Goal: Information Seeking & Learning: Learn about a topic

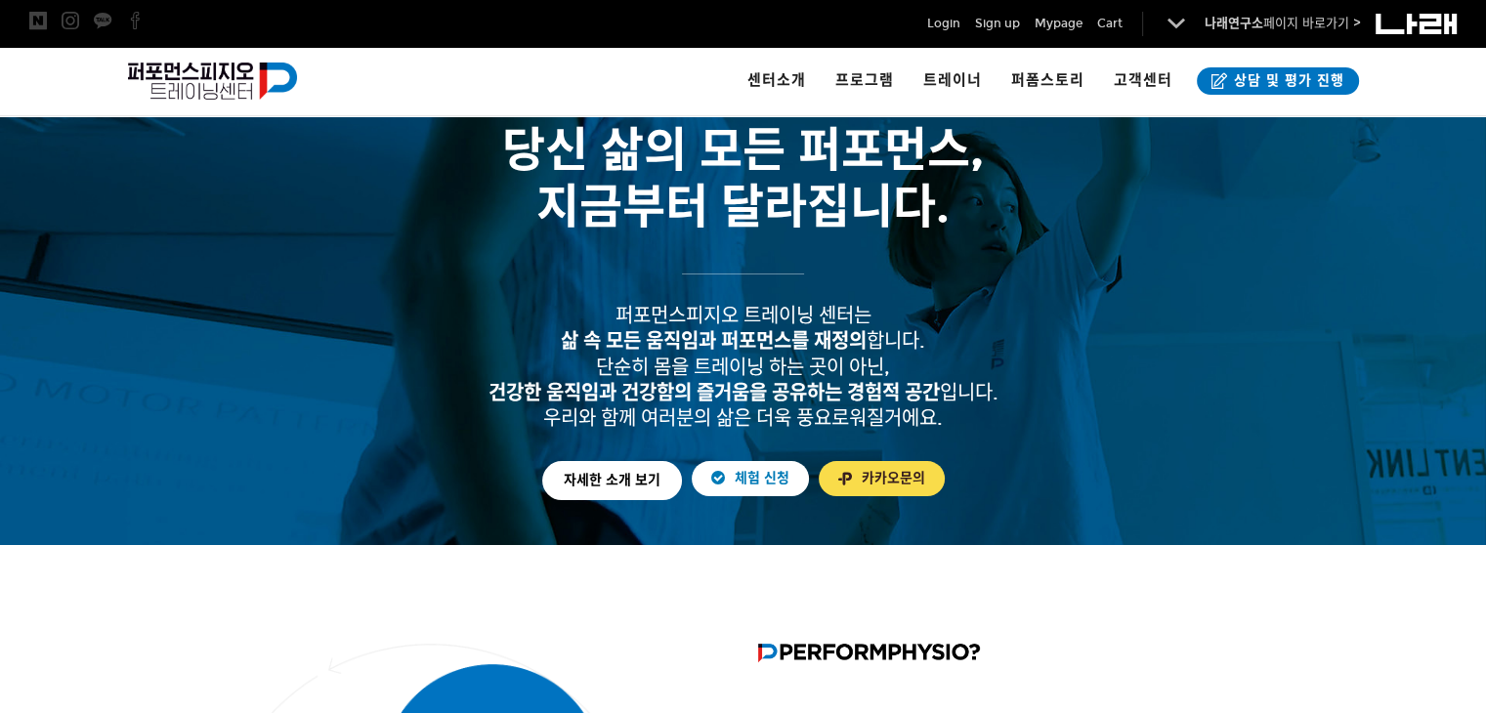
scroll to position [98, 0]
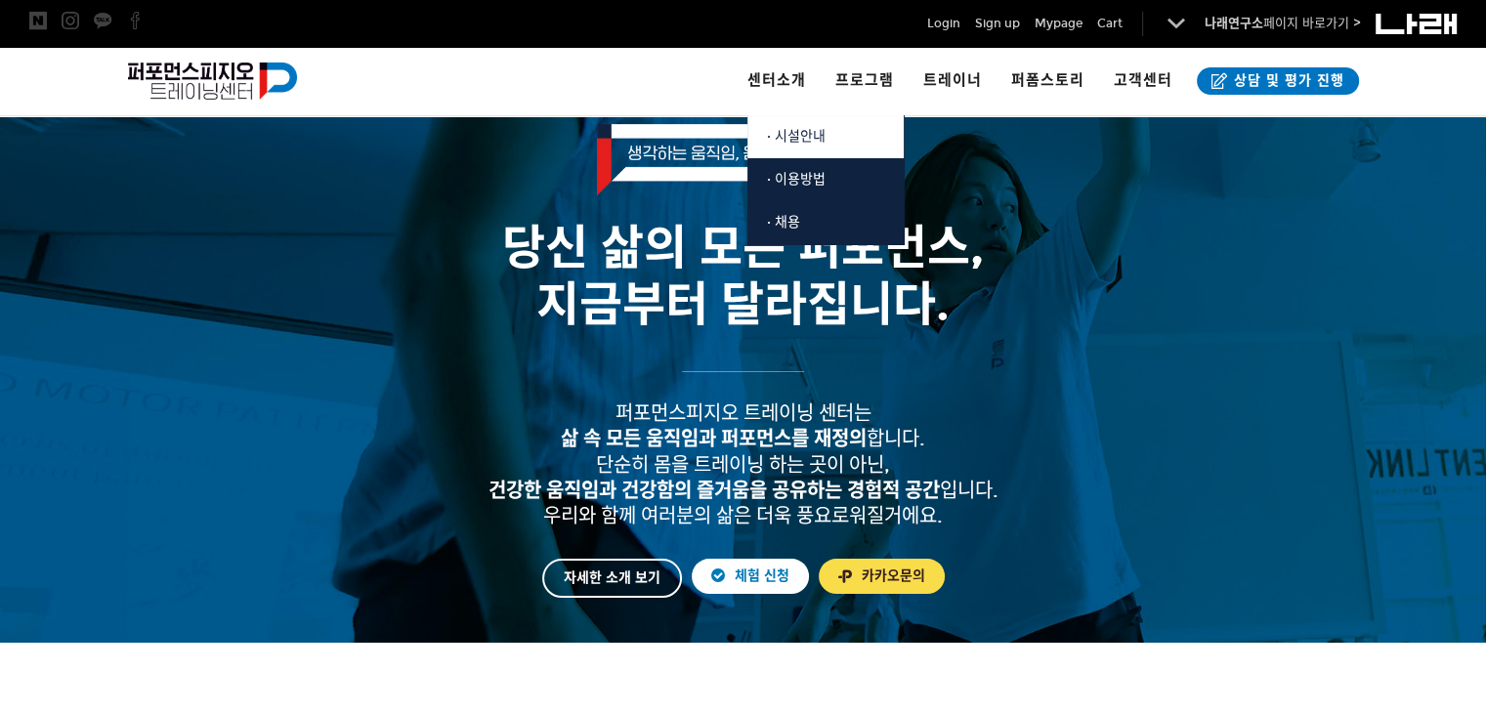
click at [832, 137] on link "· 시설안내" at bounding box center [825, 136] width 156 height 43
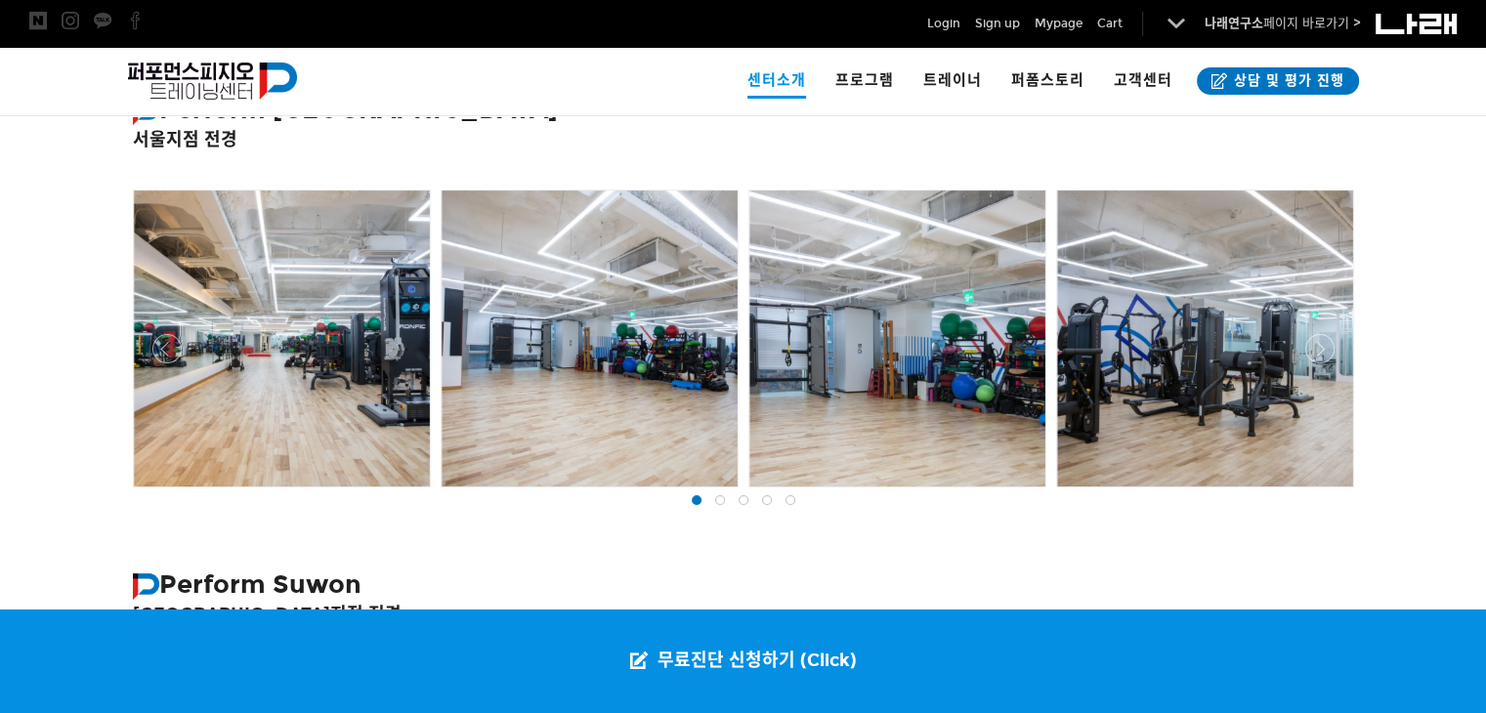
scroll to position [391, 0]
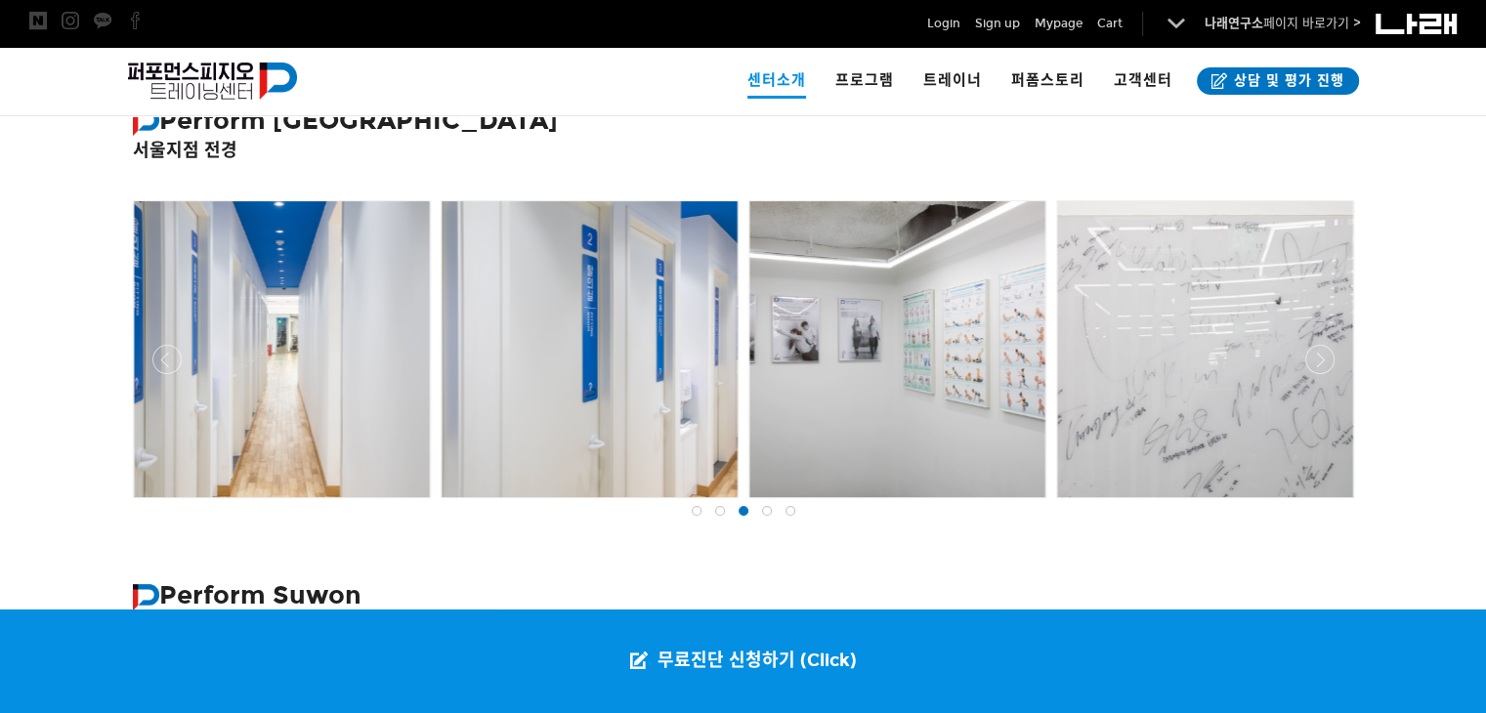
click at [1309, 503] on div at bounding box center [743, 503] width 1231 height 0
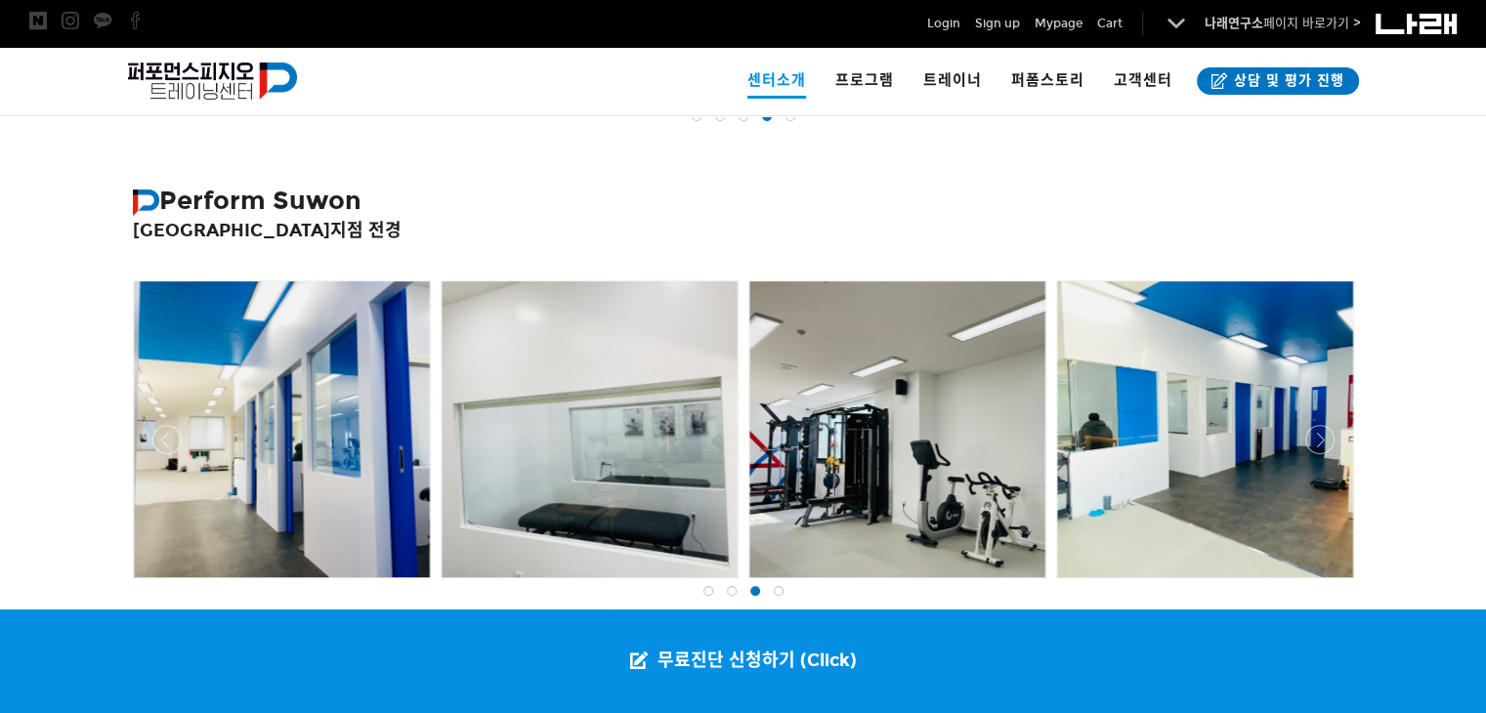
scroll to position [781, 0]
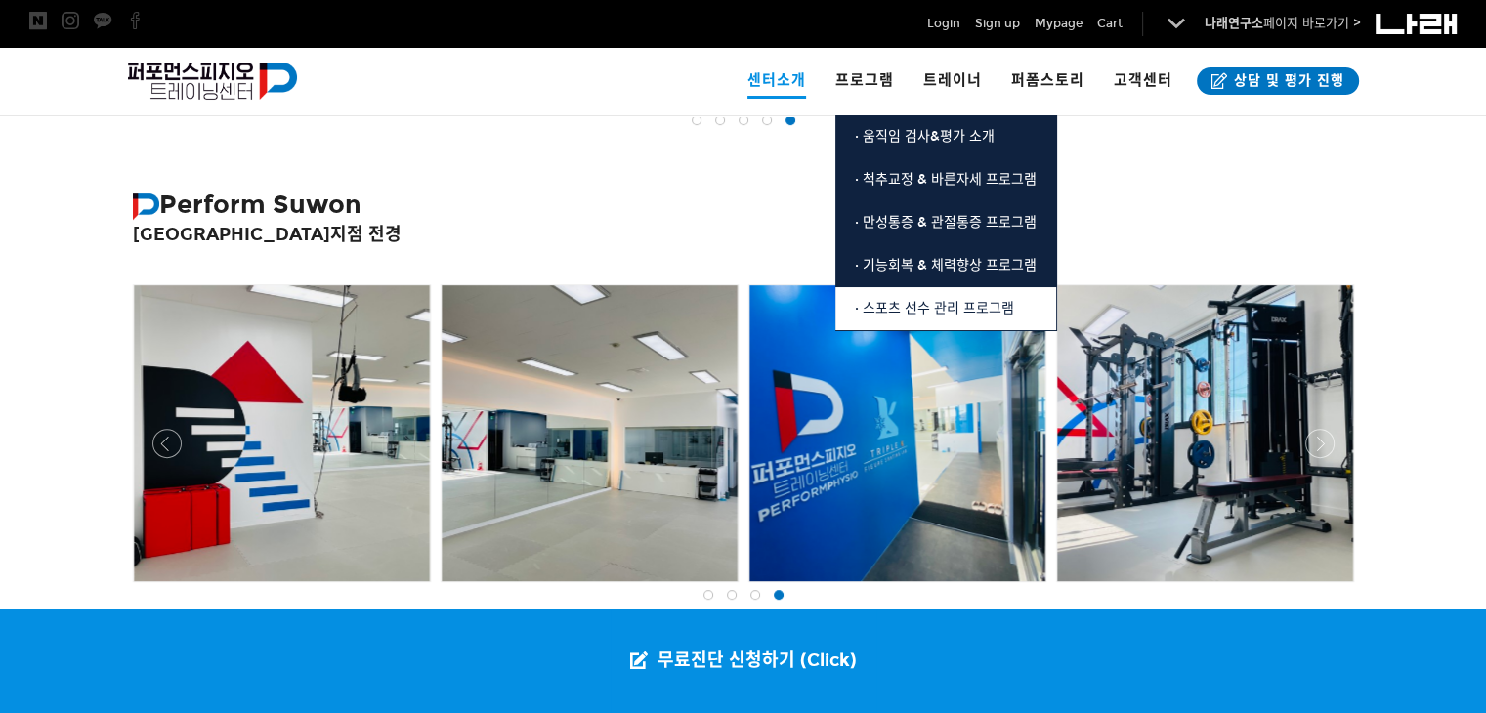
click at [955, 302] on span "· 스포츠 선수 관리 프로그램" at bounding box center [934, 308] width 159 height 17
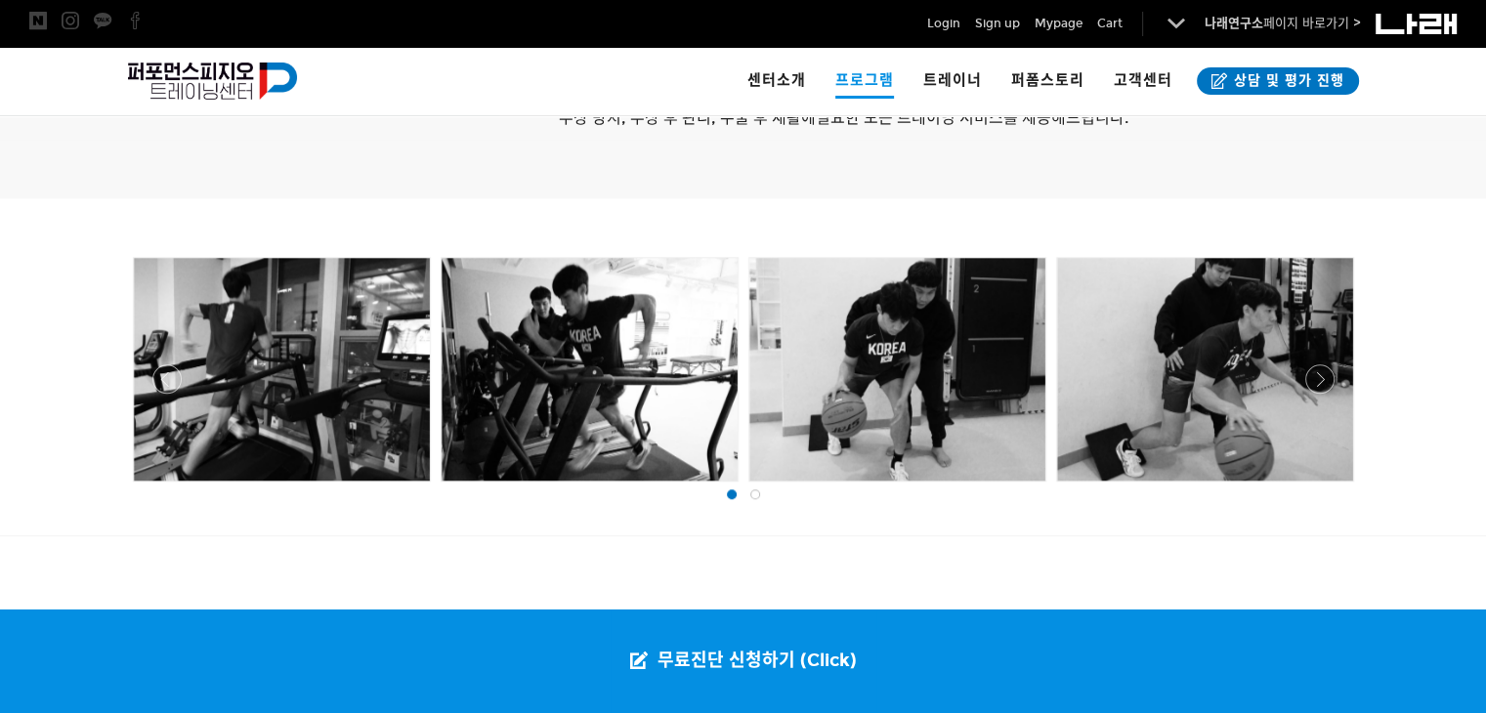
scroll to position [1660, 0]
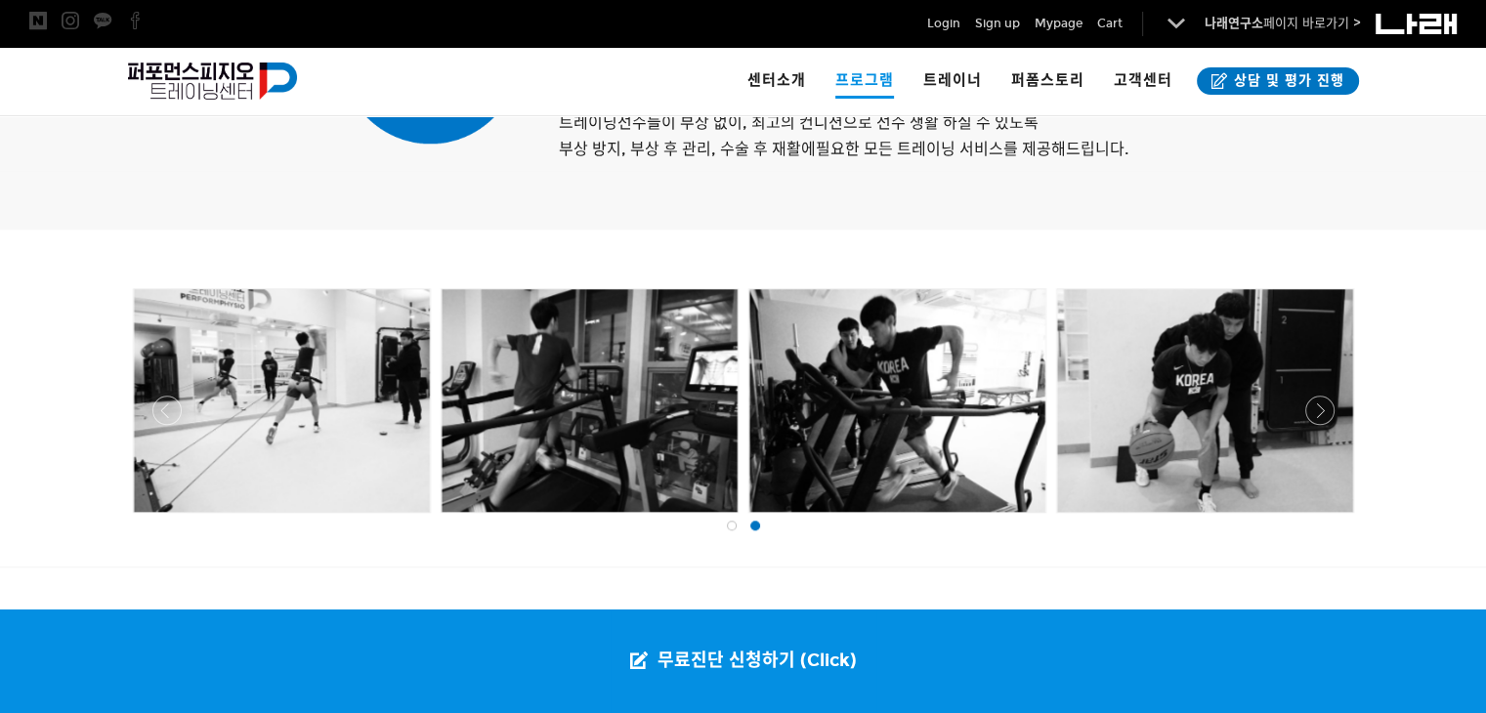
click at [162, 518] on div at bounding box center [743, 518] width 1231 height 0
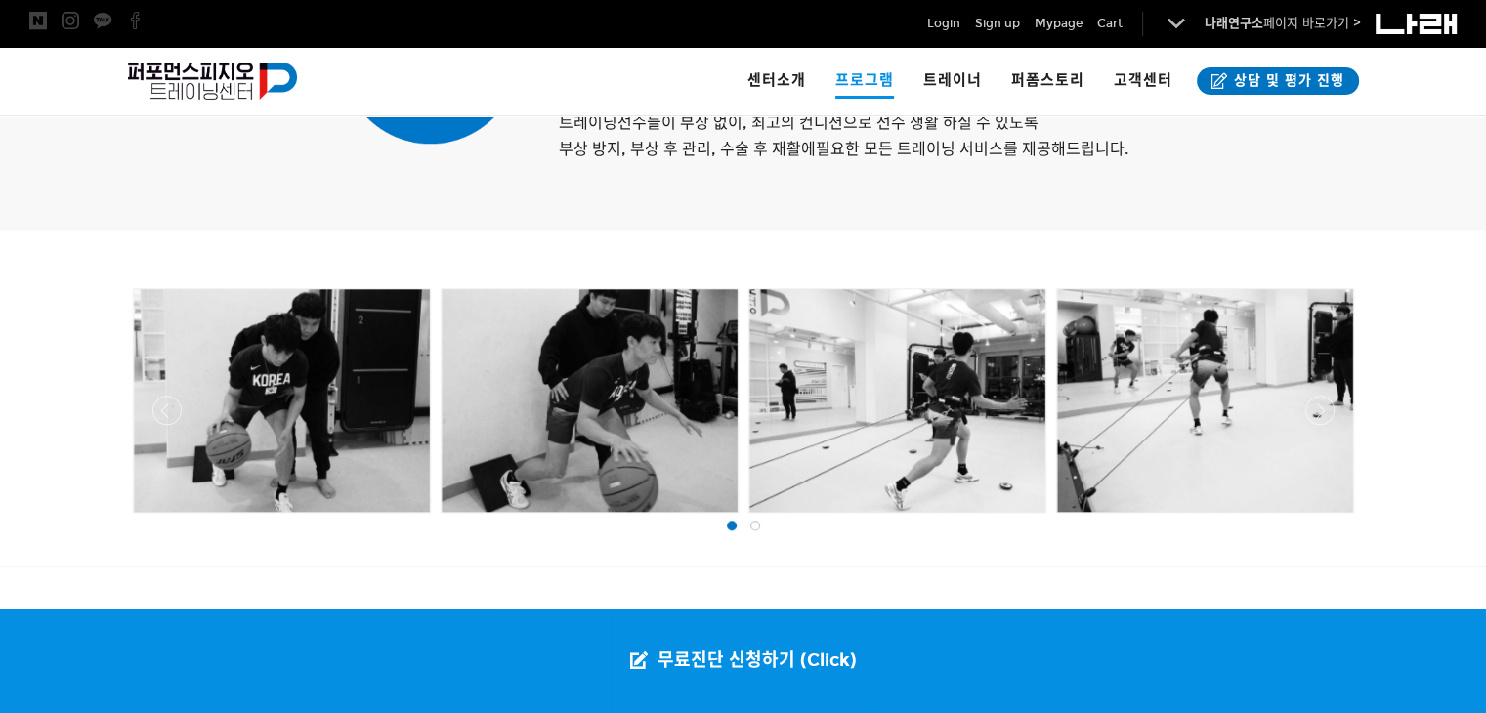
click at [162, 518] on div at bounding box center [743, 518] width 1231 height 0
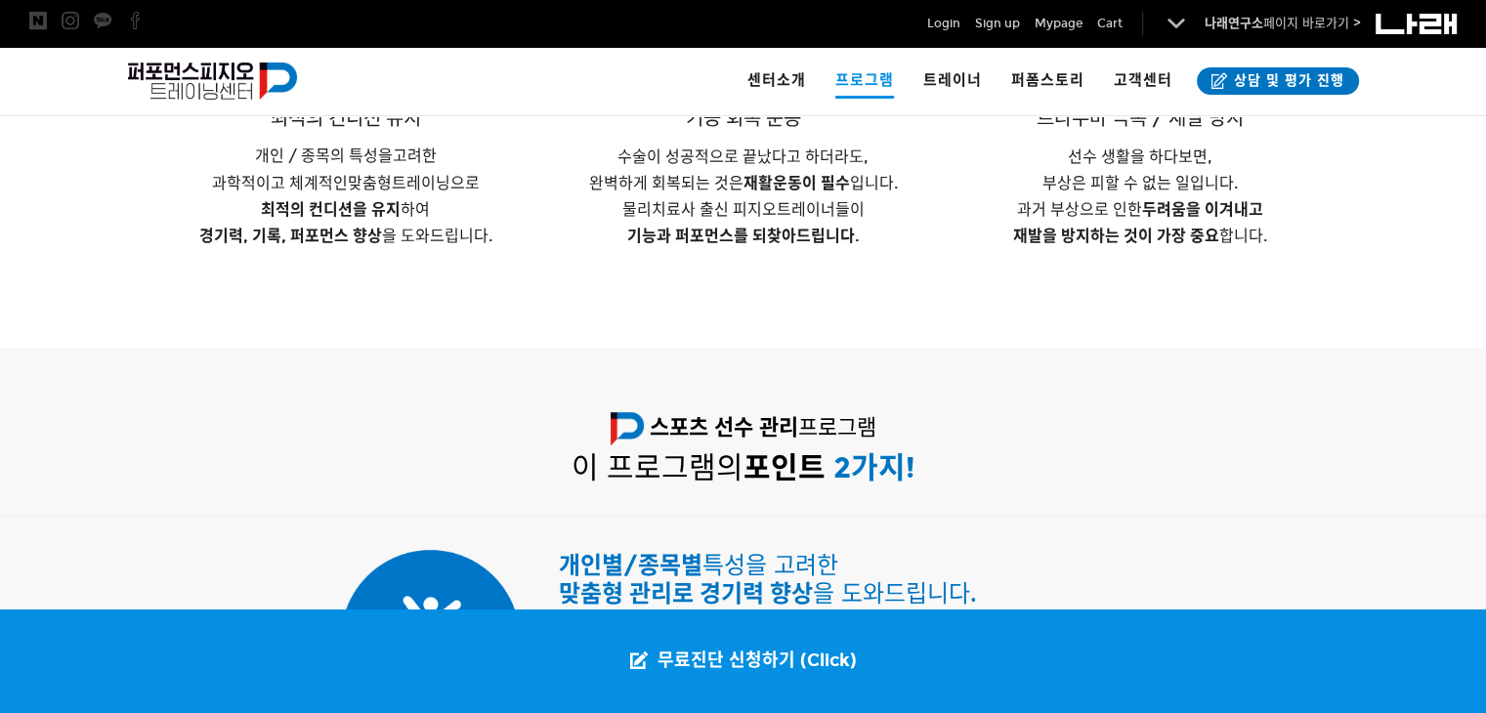
scroll to position [1074, 0]
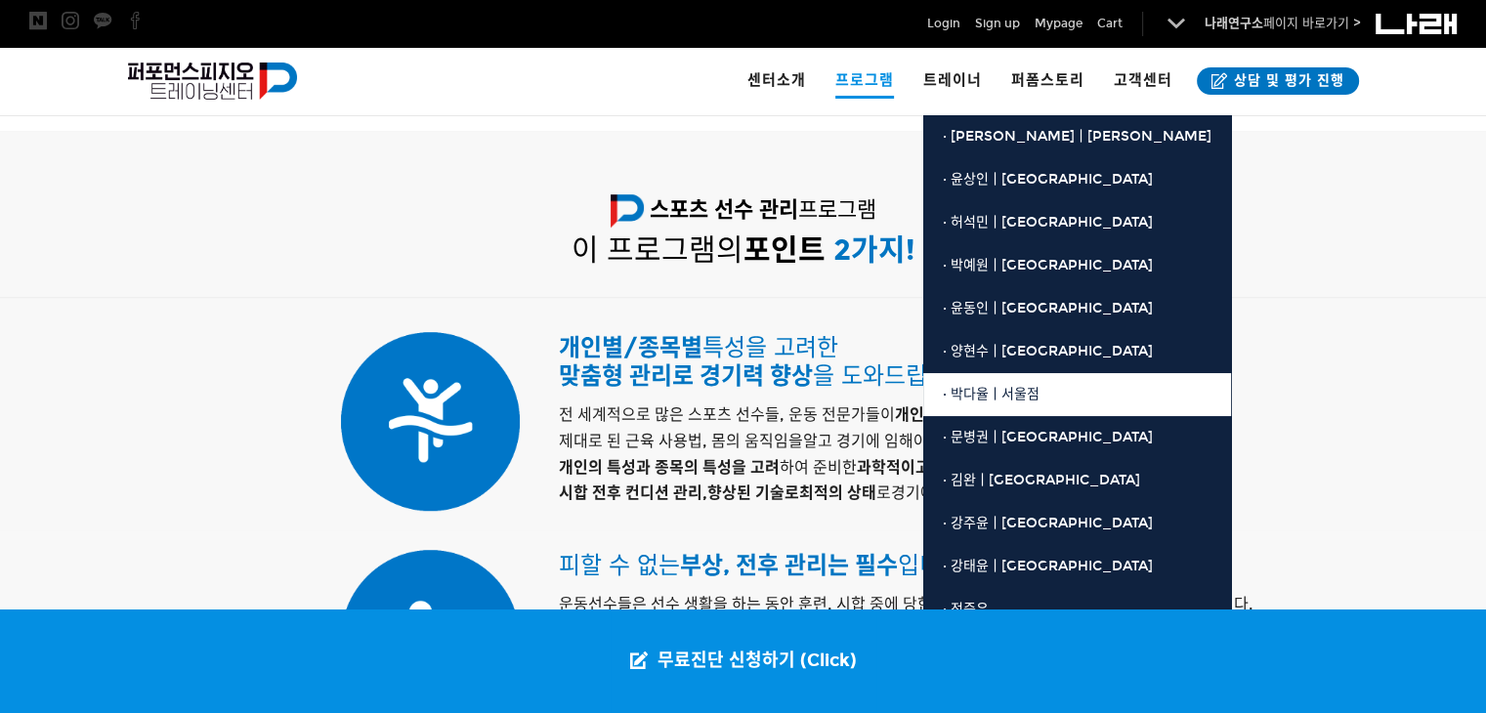
click at [1027, 401] on span "· 박다율ㅣ서울점" at bounding box center [991, 394] width 97 height 17
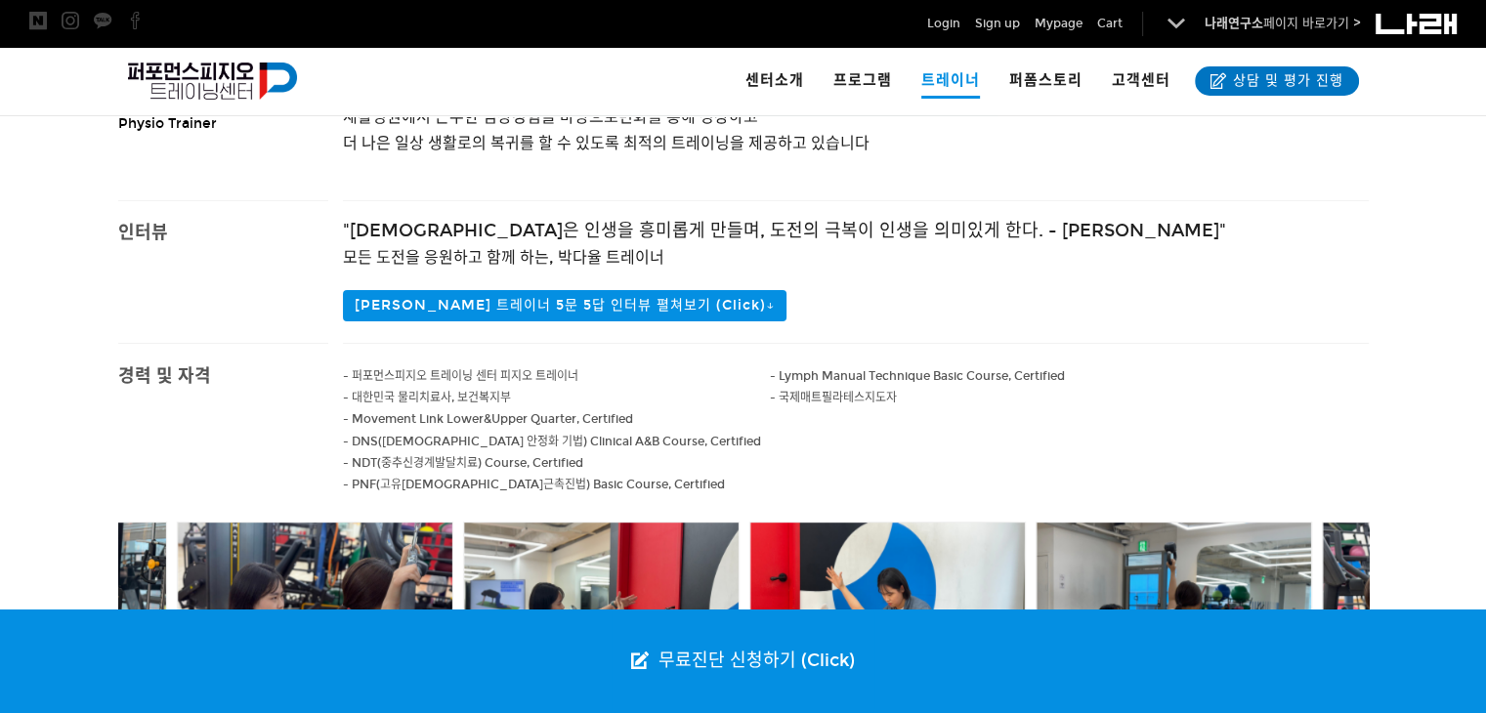
scroll to position [391, 0]
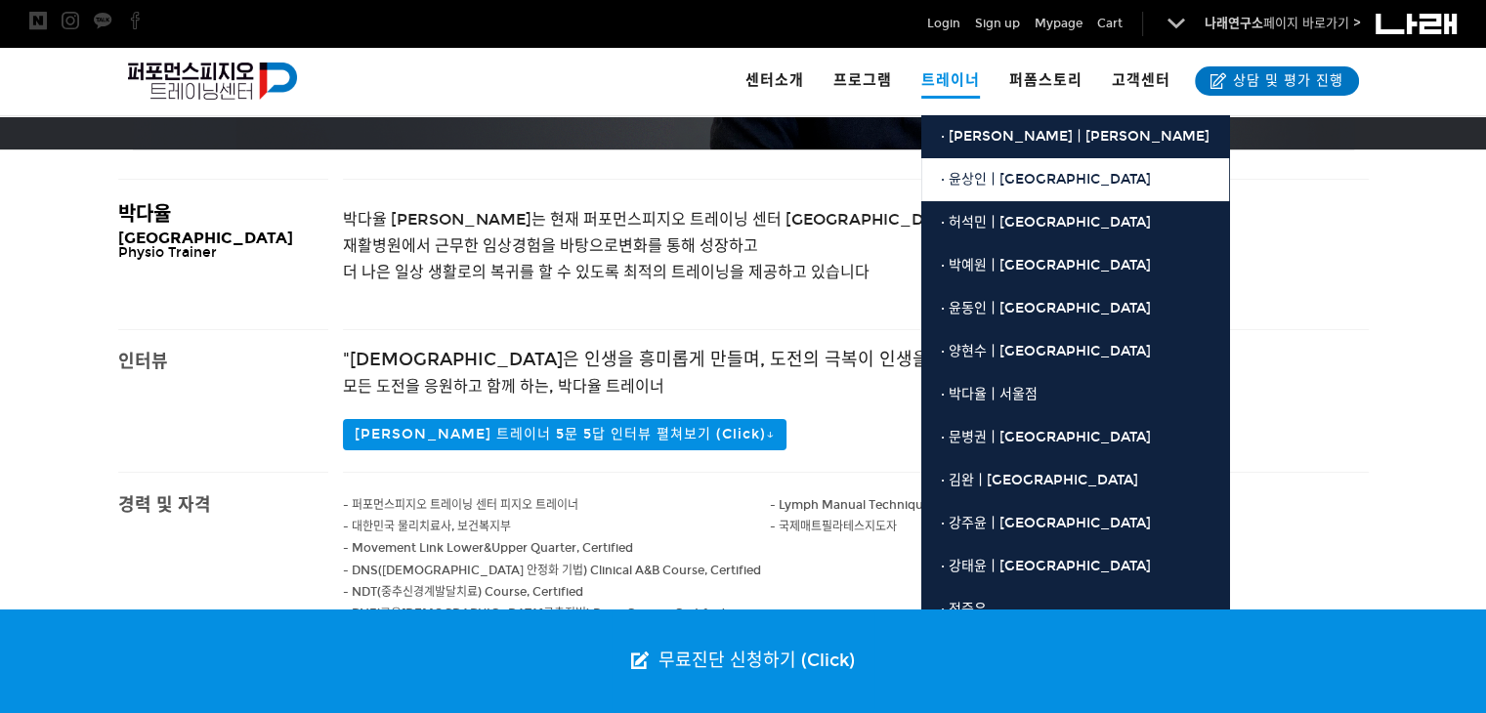
click at [952, 176] on span "· 윤상인ㅣ[GEOGRAPHIC_DATA]" at bounding box center [1046, 179] width 210 height 17
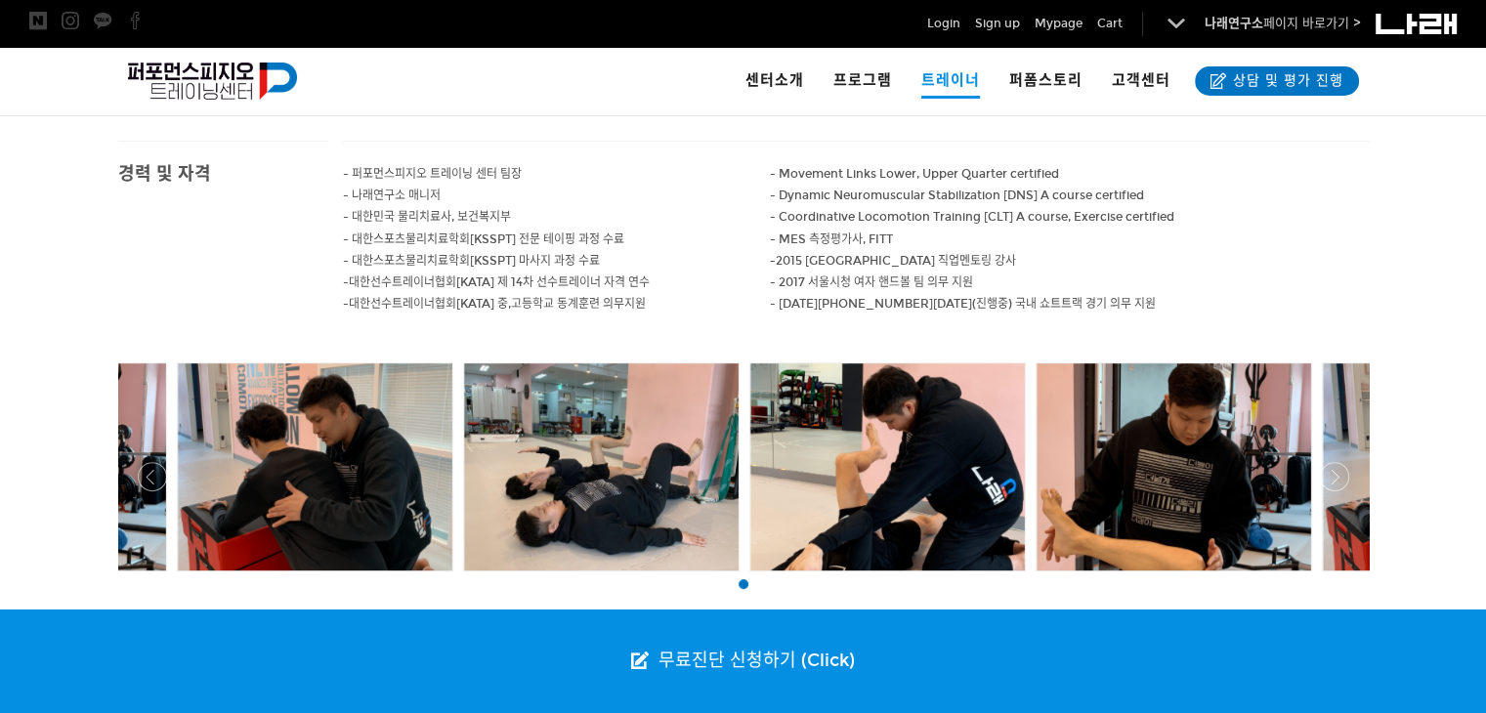
scroll to position [781, 0]
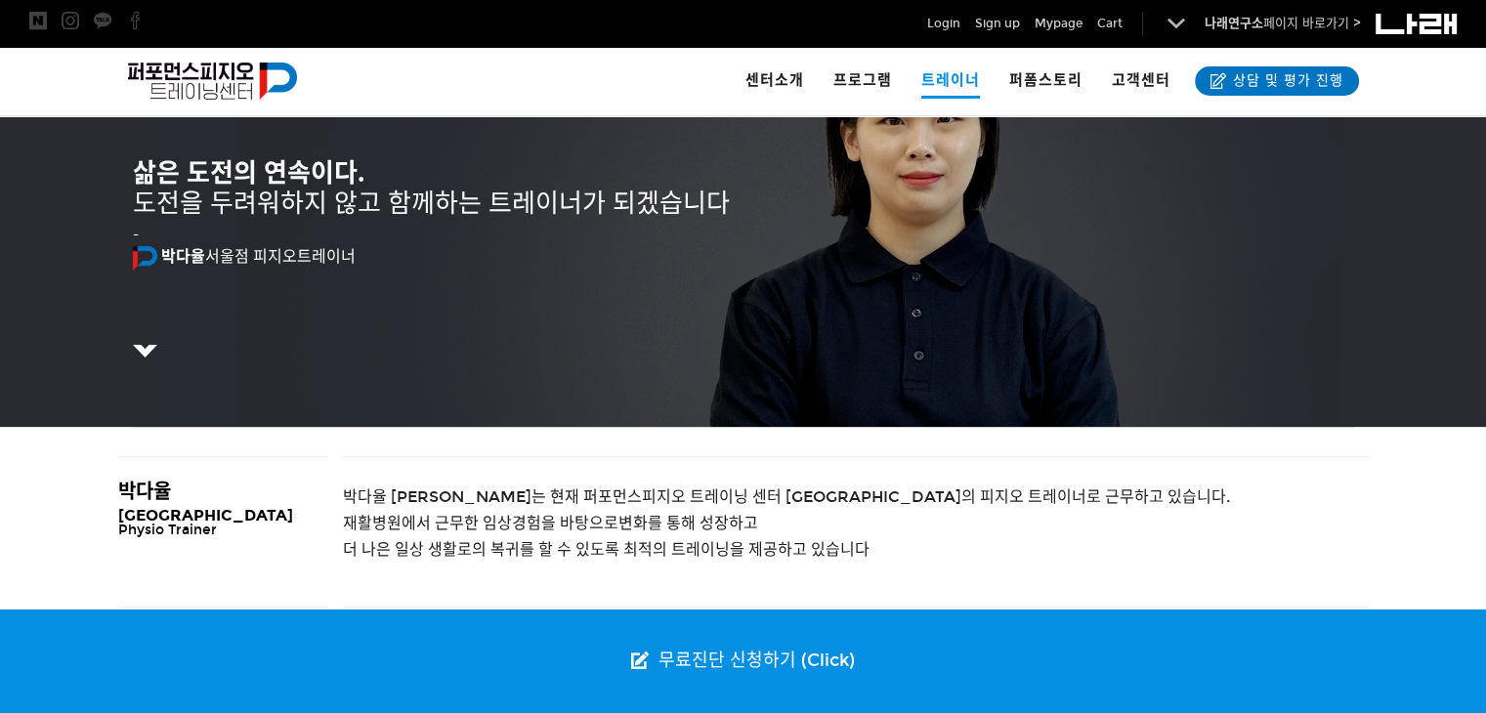
scroll to position [98, 0]
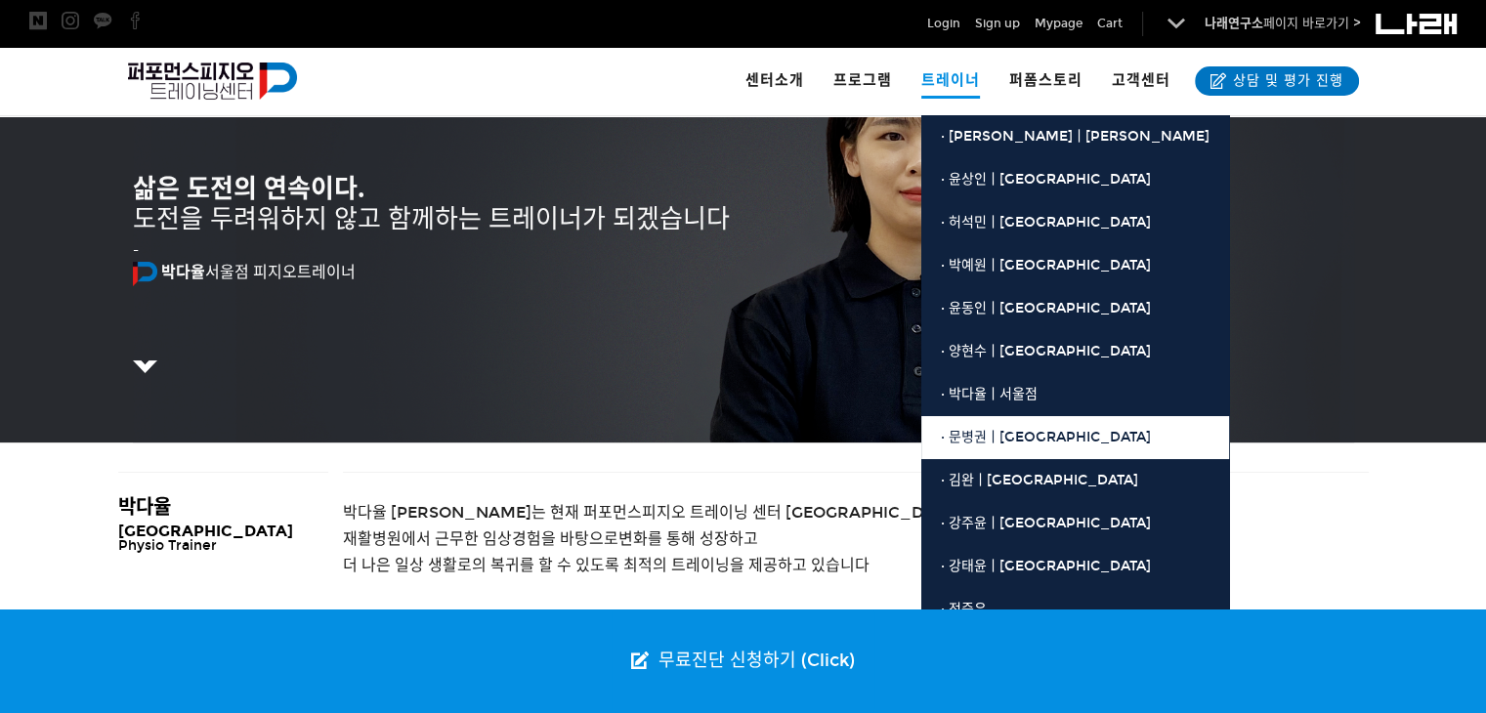
click at [1025, 428] on link "· 문병권ㅣ[GEOGRAPHIC_DATA]" at bounding box center [1075, 437] width 308 height 43
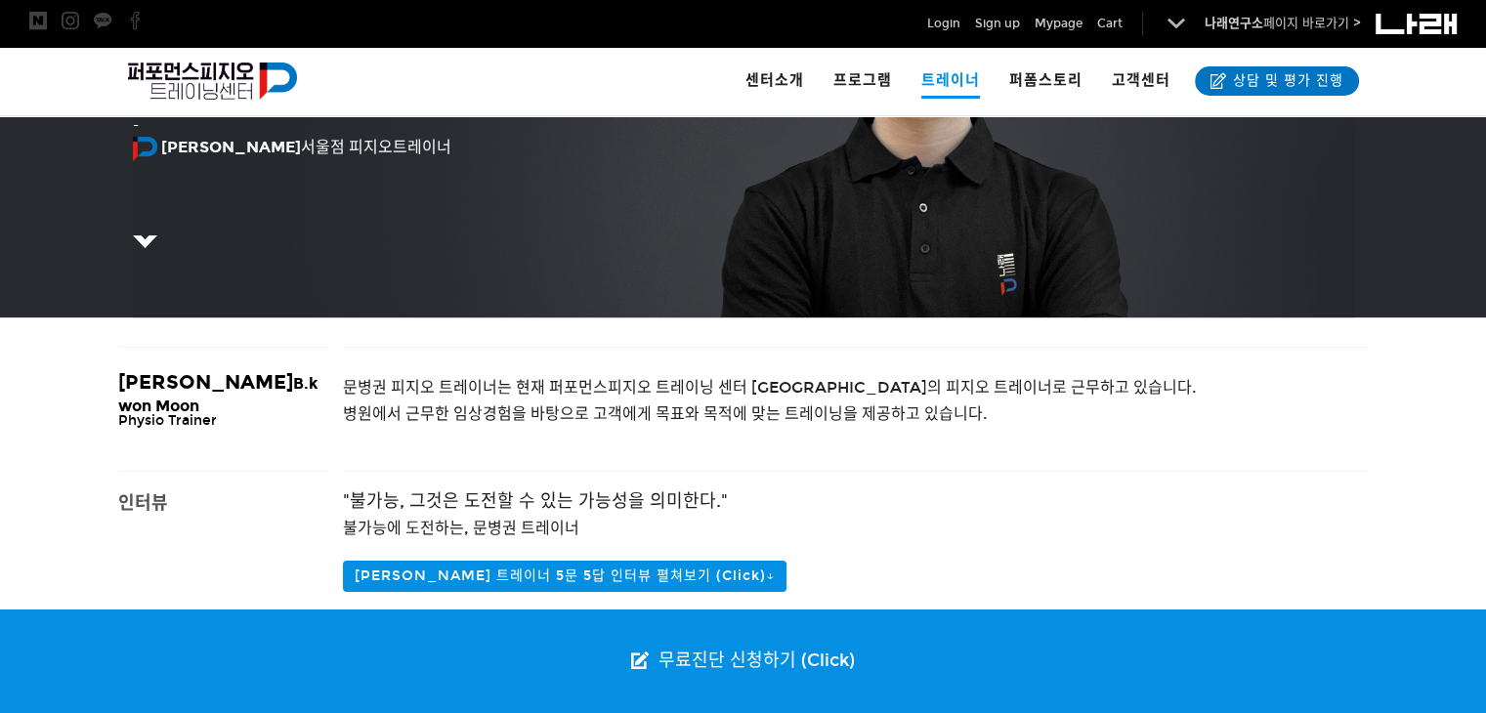
scroll to position [195, 0]
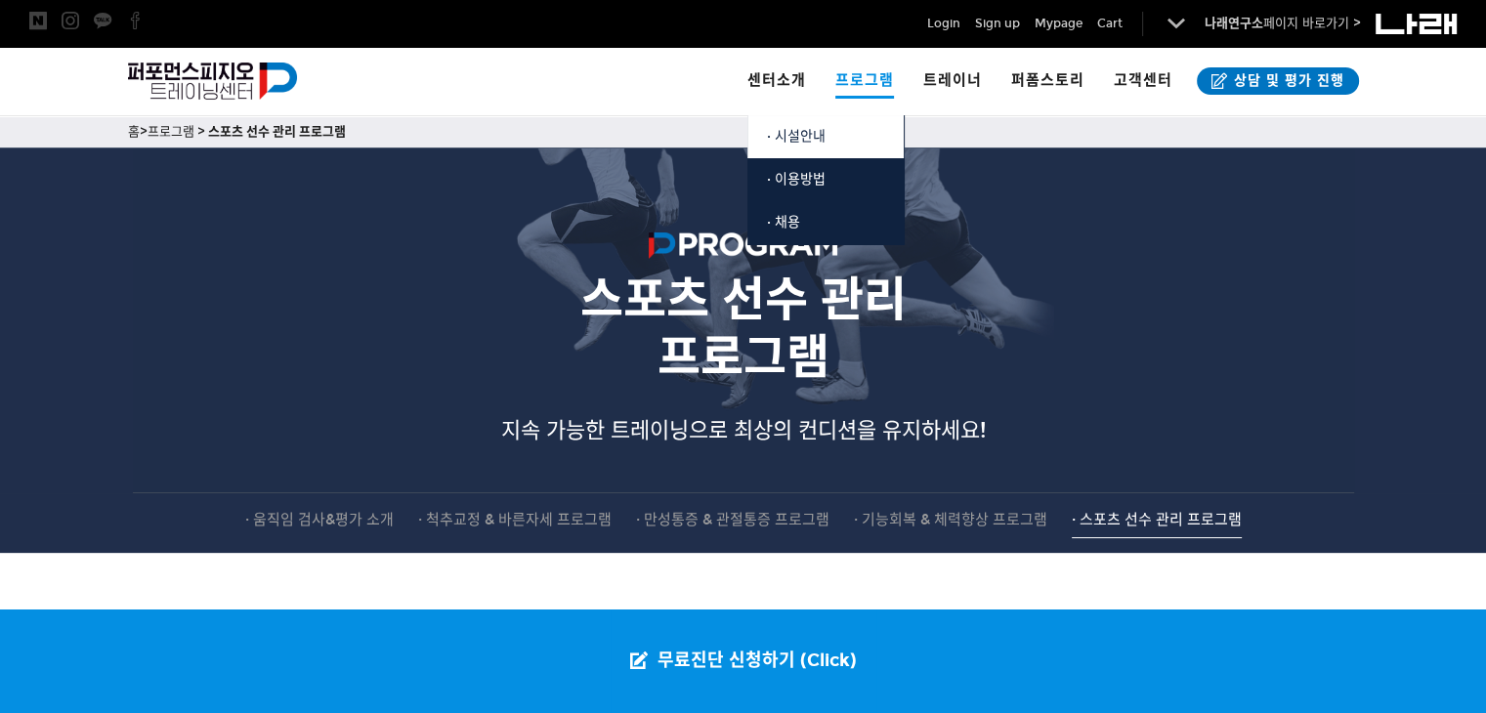
click at [787, 135] on span "· 시설안내" at bounding box center [796, 136] width 59 height 17
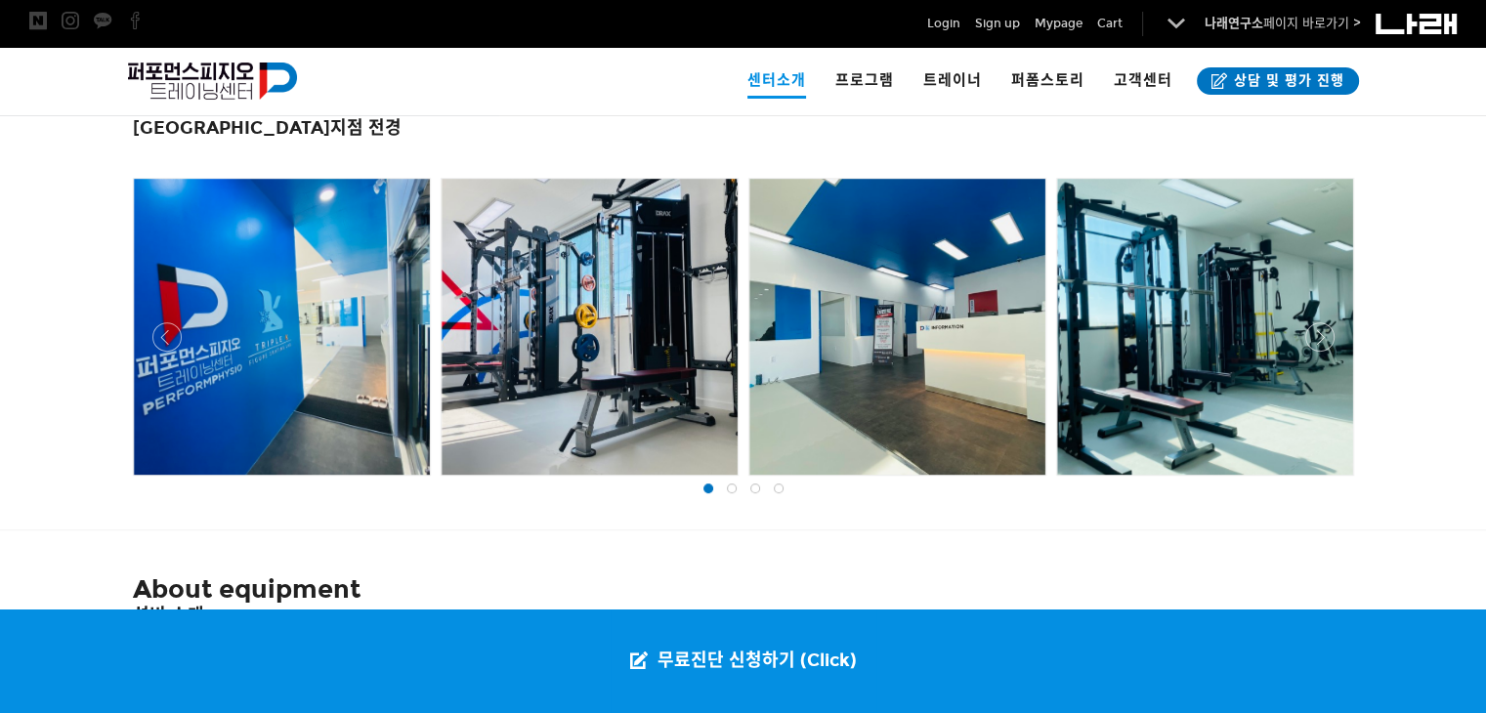
scroll to position [879, 0]
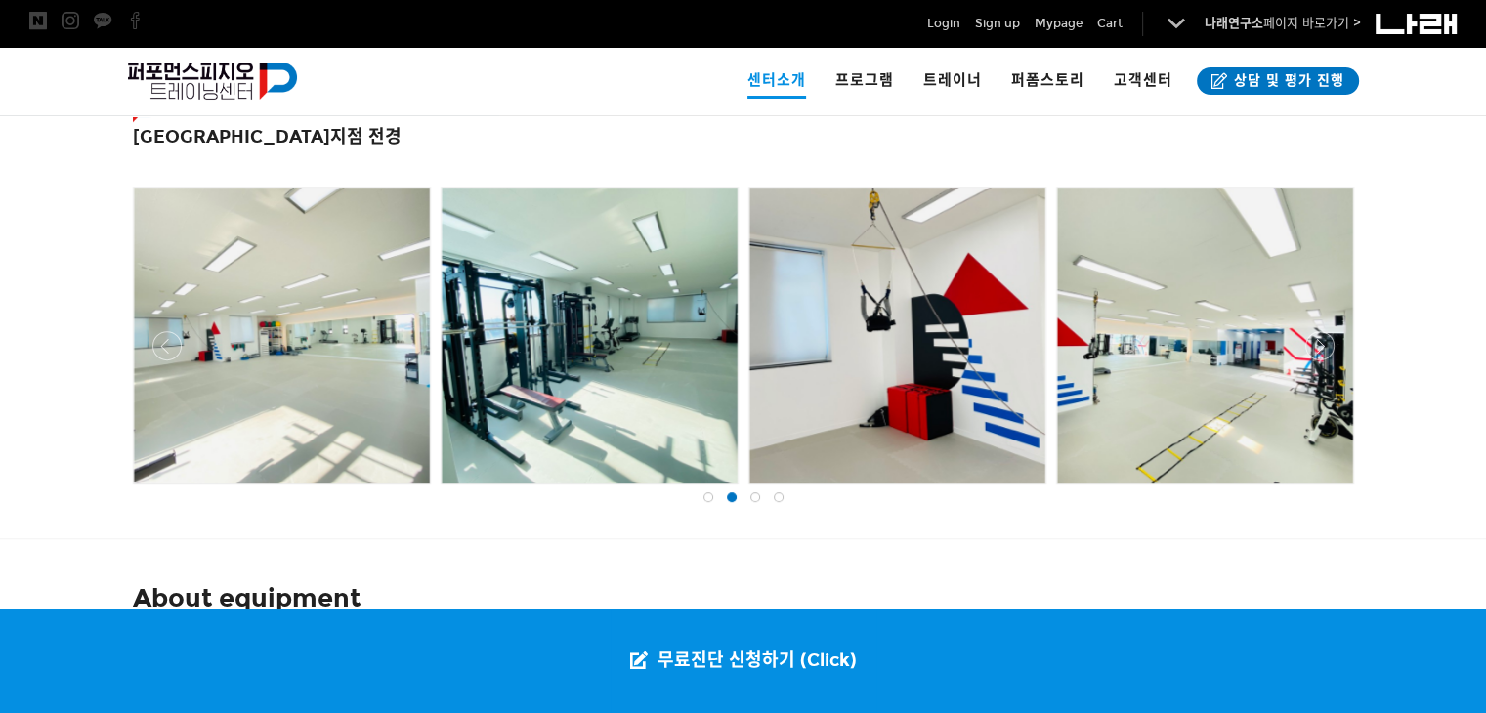
click at [1309, 489] on div at bounding box center [743, 489] width 1231 height 0
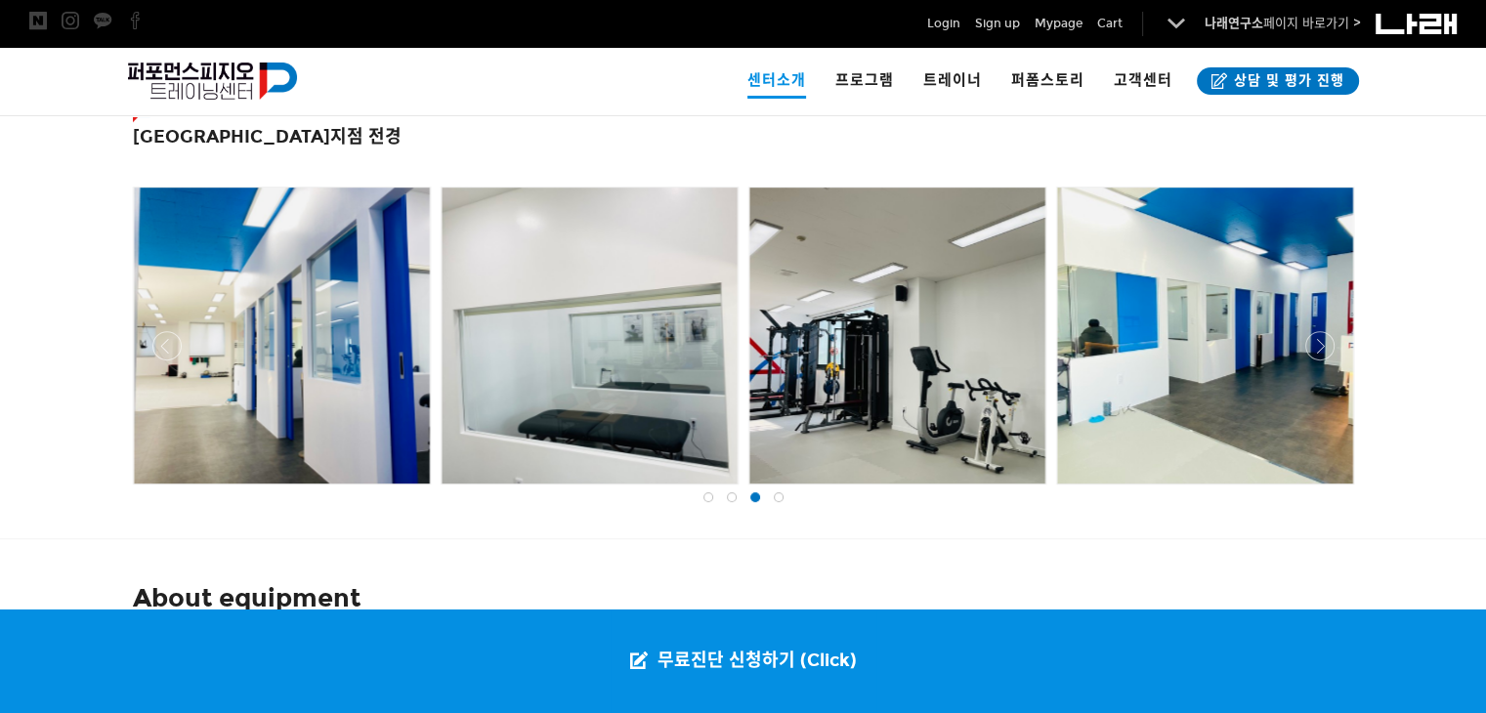
click at [1309, 489] on div at bounding box center [743, 489] width 1231 height 0
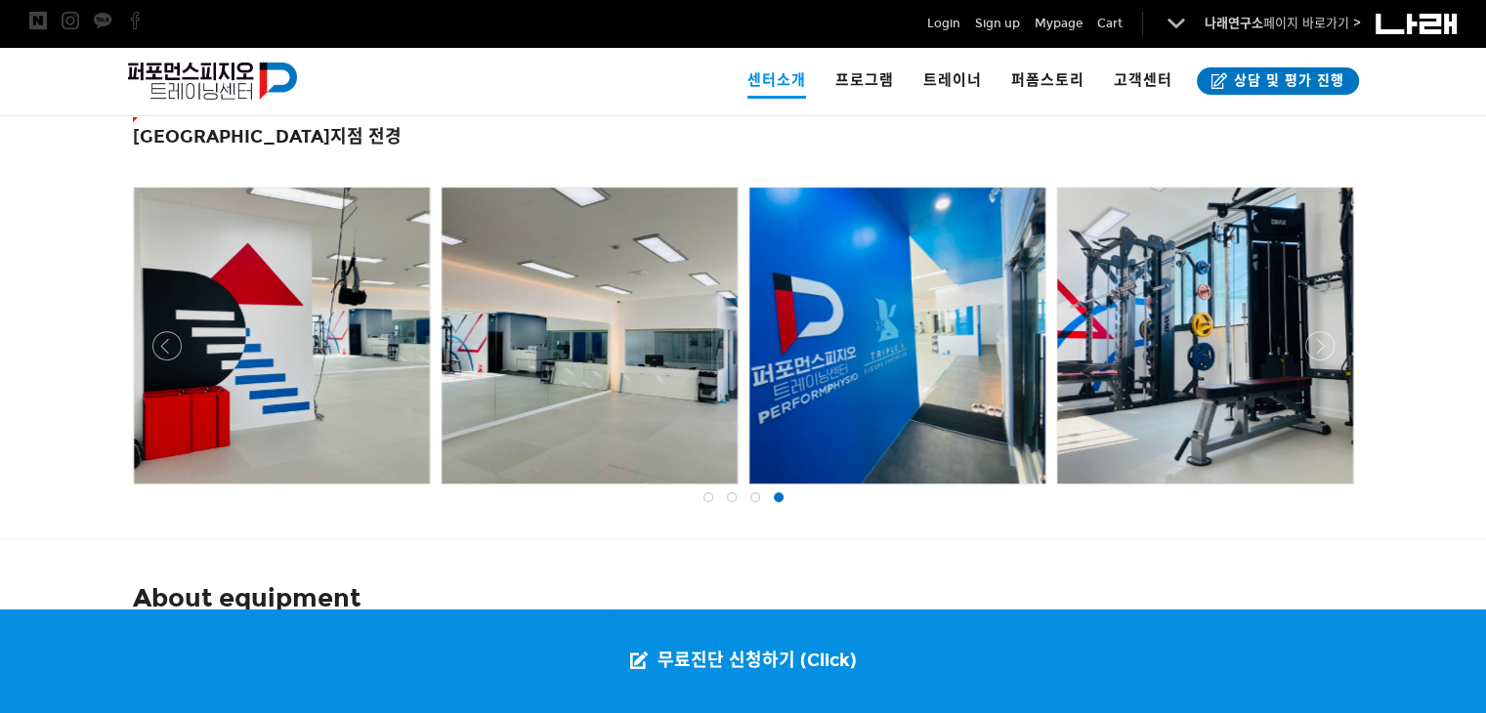
click at [1309, 489] on div at bounding box center [743, 489] width 1231 height 0
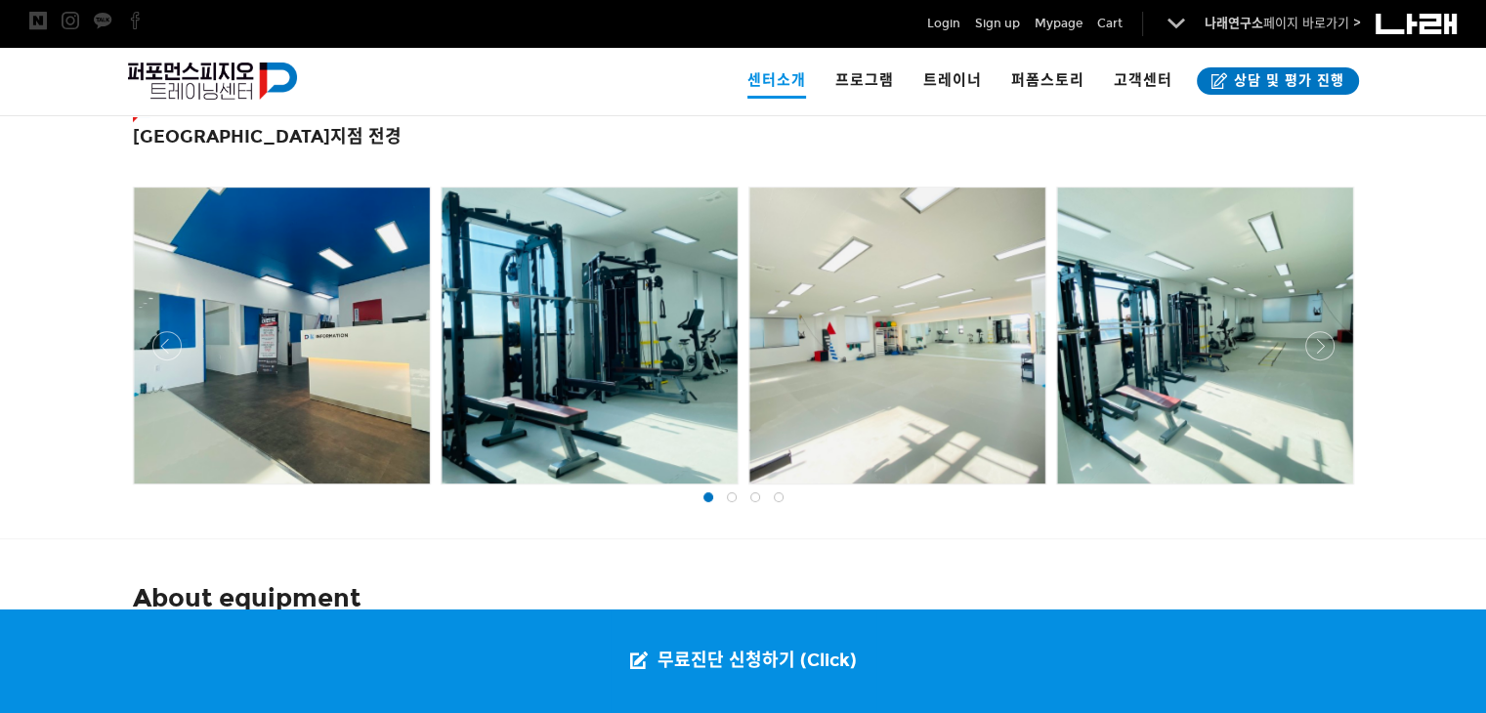
click at [1309, 489] on div at bounding box center [743, 489] width 1231 height 0
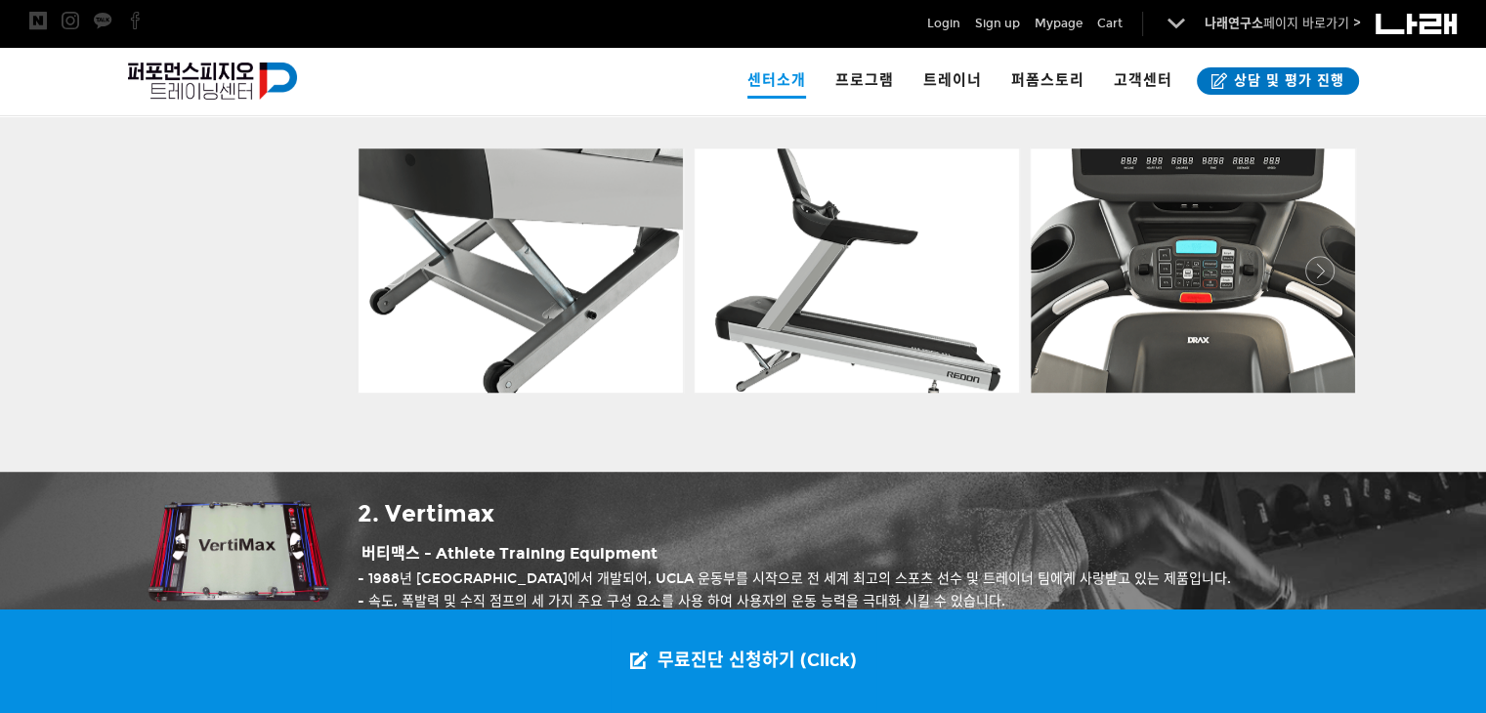
scroll to position [1563, 0]
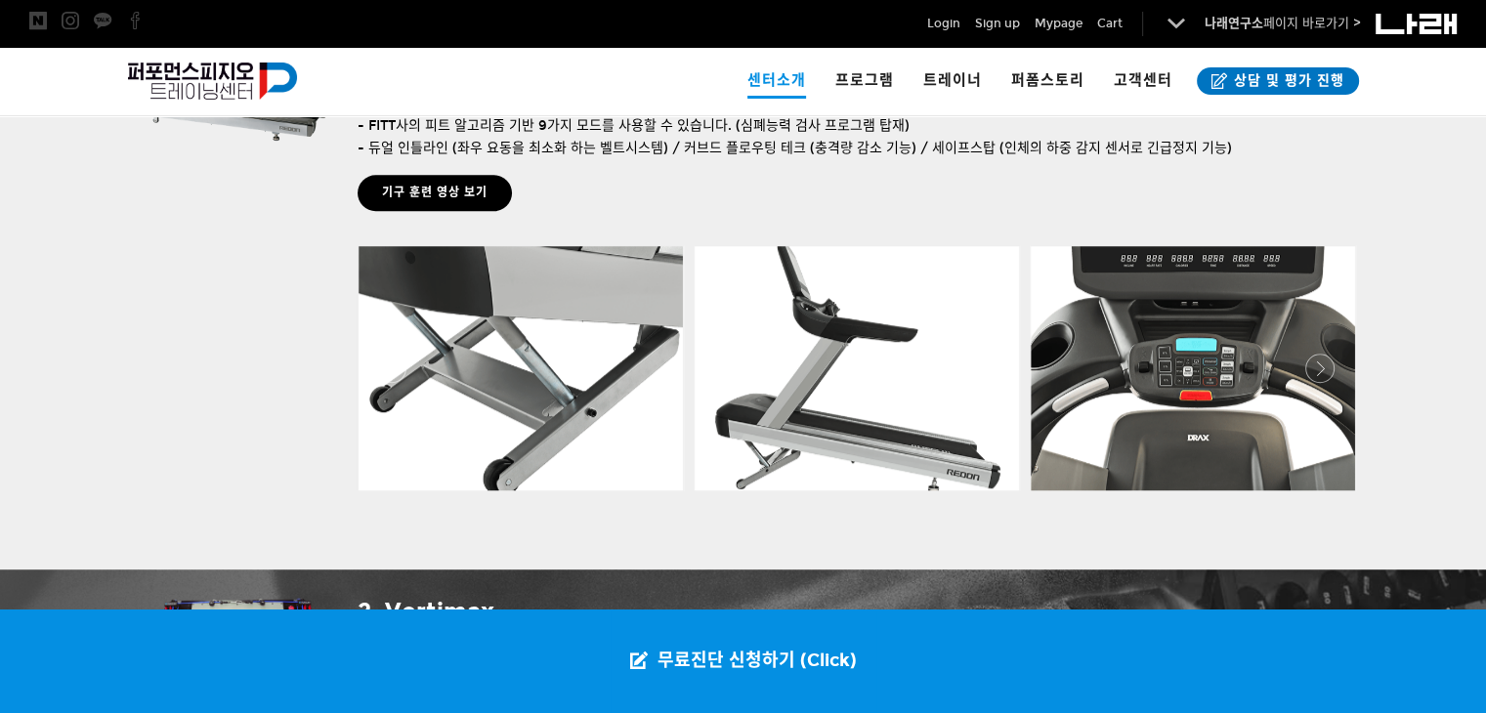
click at [1315, 496] on div at bounding box center [856, 496] width 1006 height 0
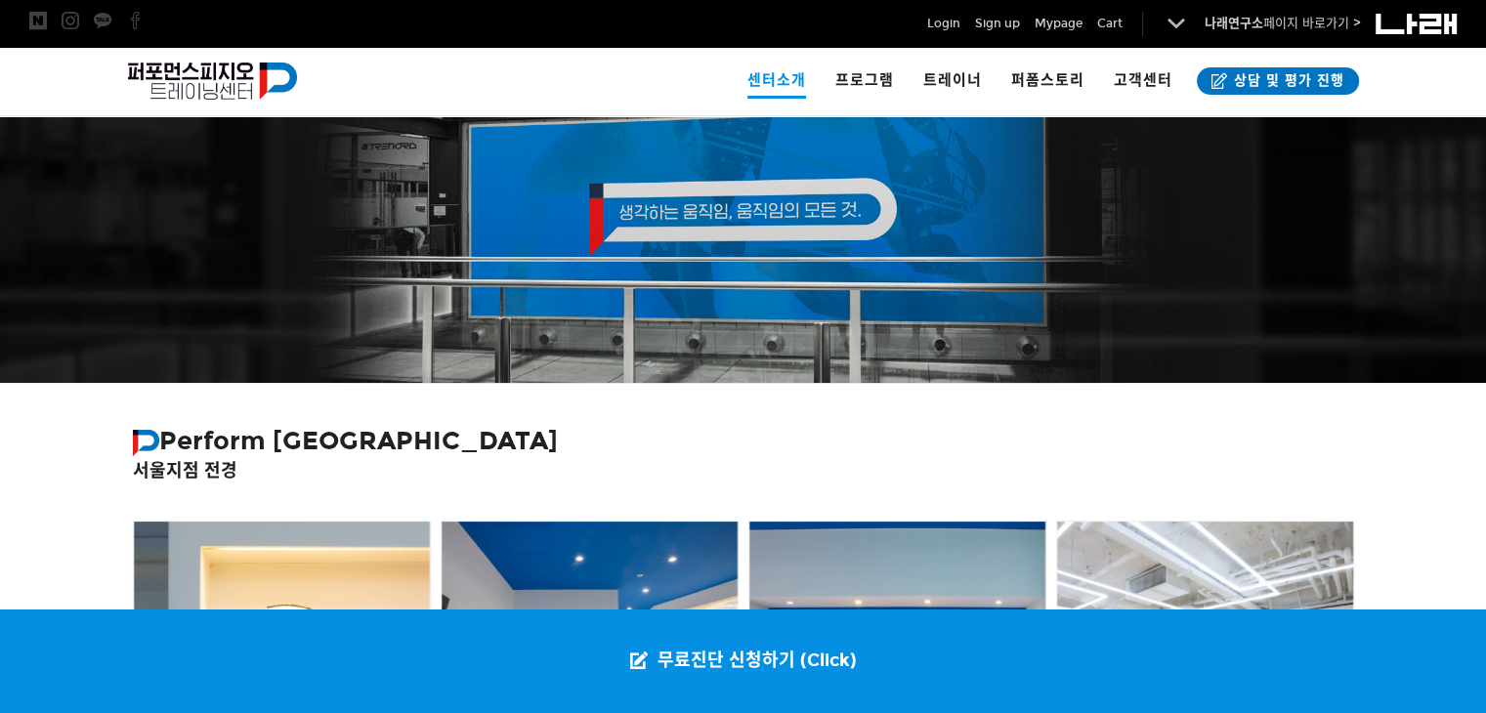
scroll to position [0, 0]
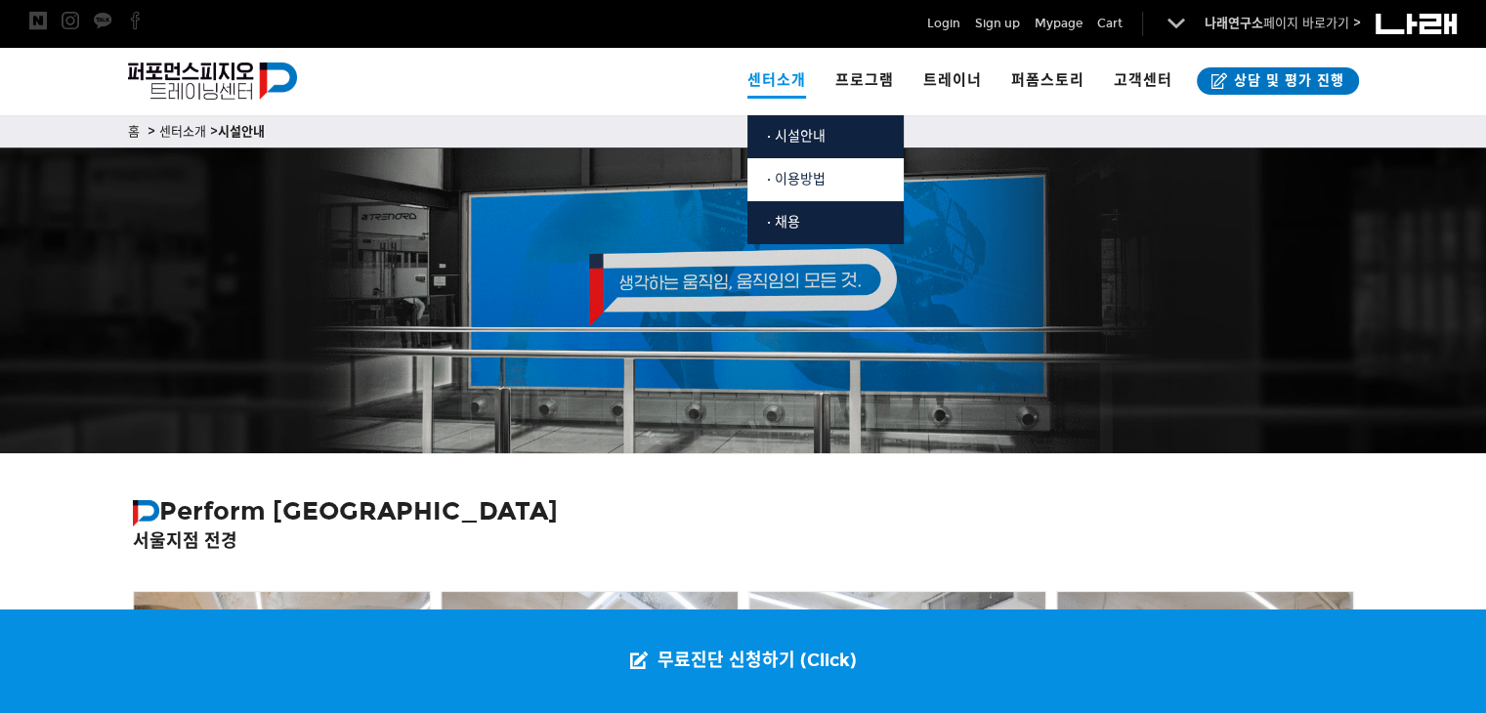
click at [803, 187] on span "· 이용방법" at bounding box center [796, 179] width 59 height 17
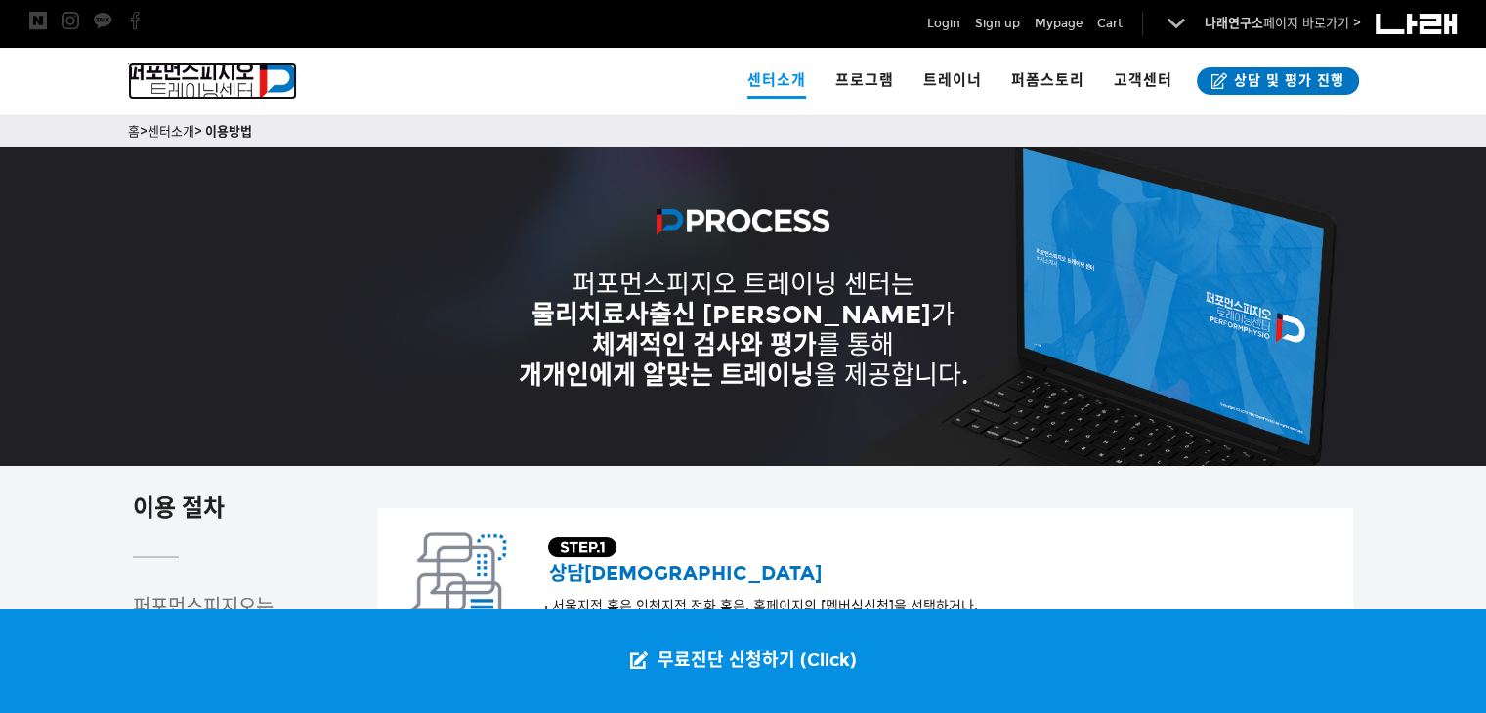
click at [195, 86] on img at bounding box center [213, 81] width 170 height 37
